Goal: Information Seeking & Learning: Learn about a topic

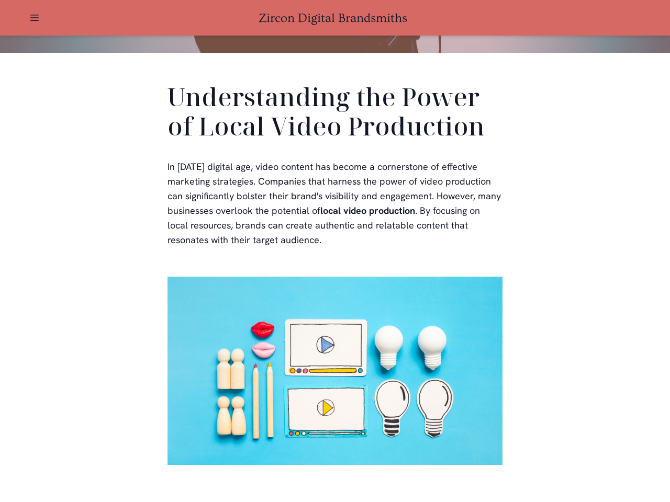
scroll to position [314, 0]
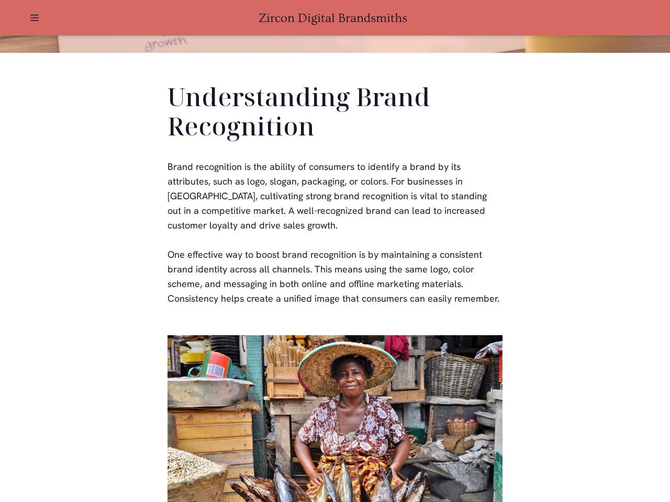
scroll to position [314, 0]
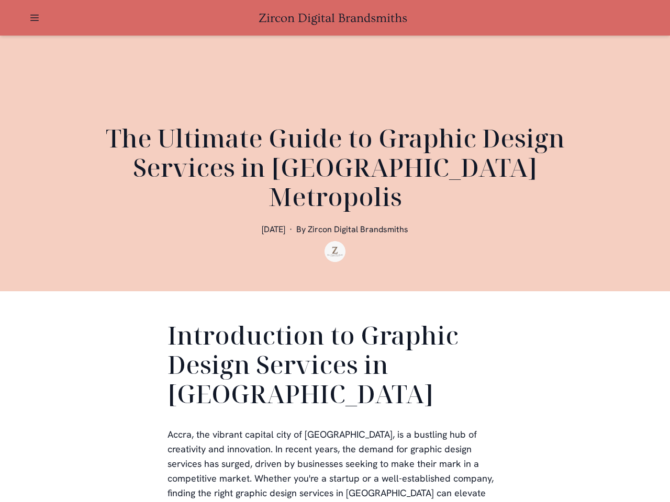
scroll to position [314, 0]
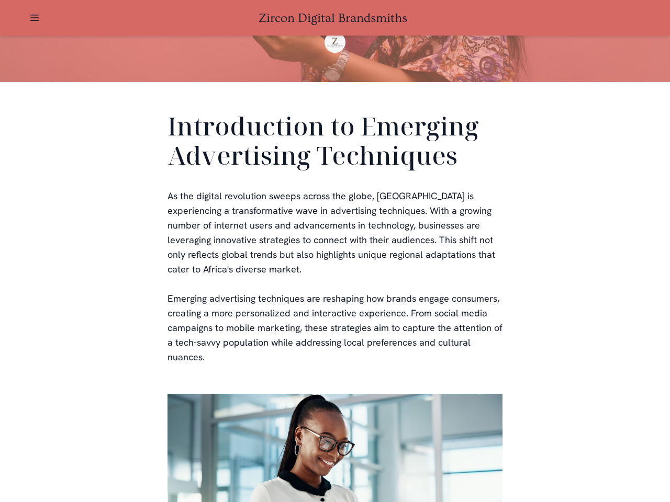
scroll to position [314, 0]
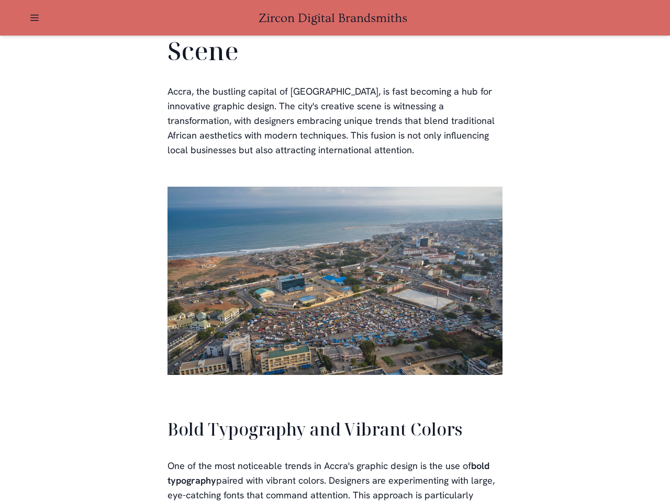
scroll to position [2369, 0]
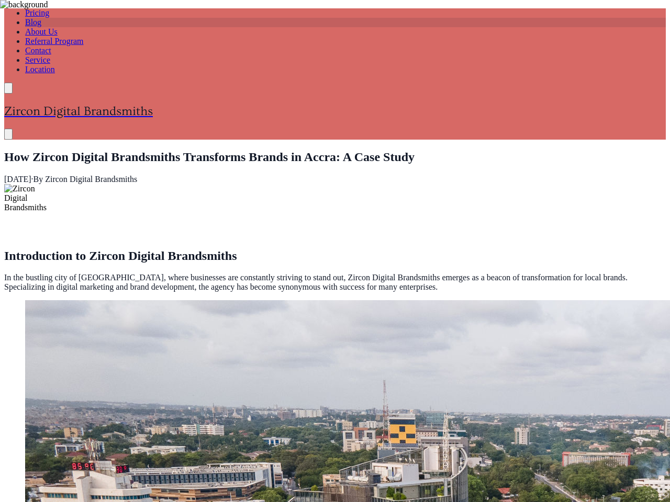
scroll to position [2231, 0]
